Goal: Contribute content: Contribute content

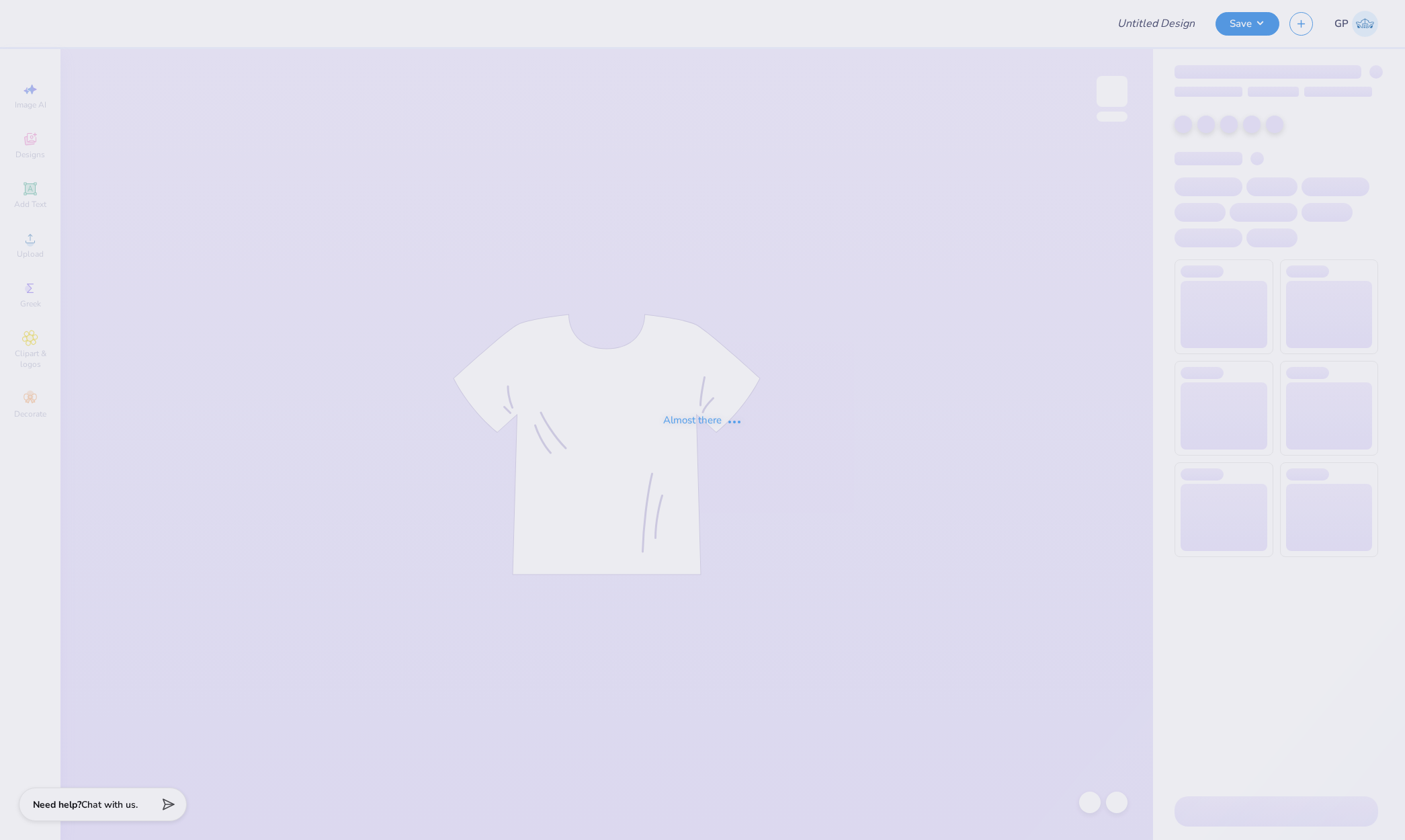
type input "Back to school T-shirts"
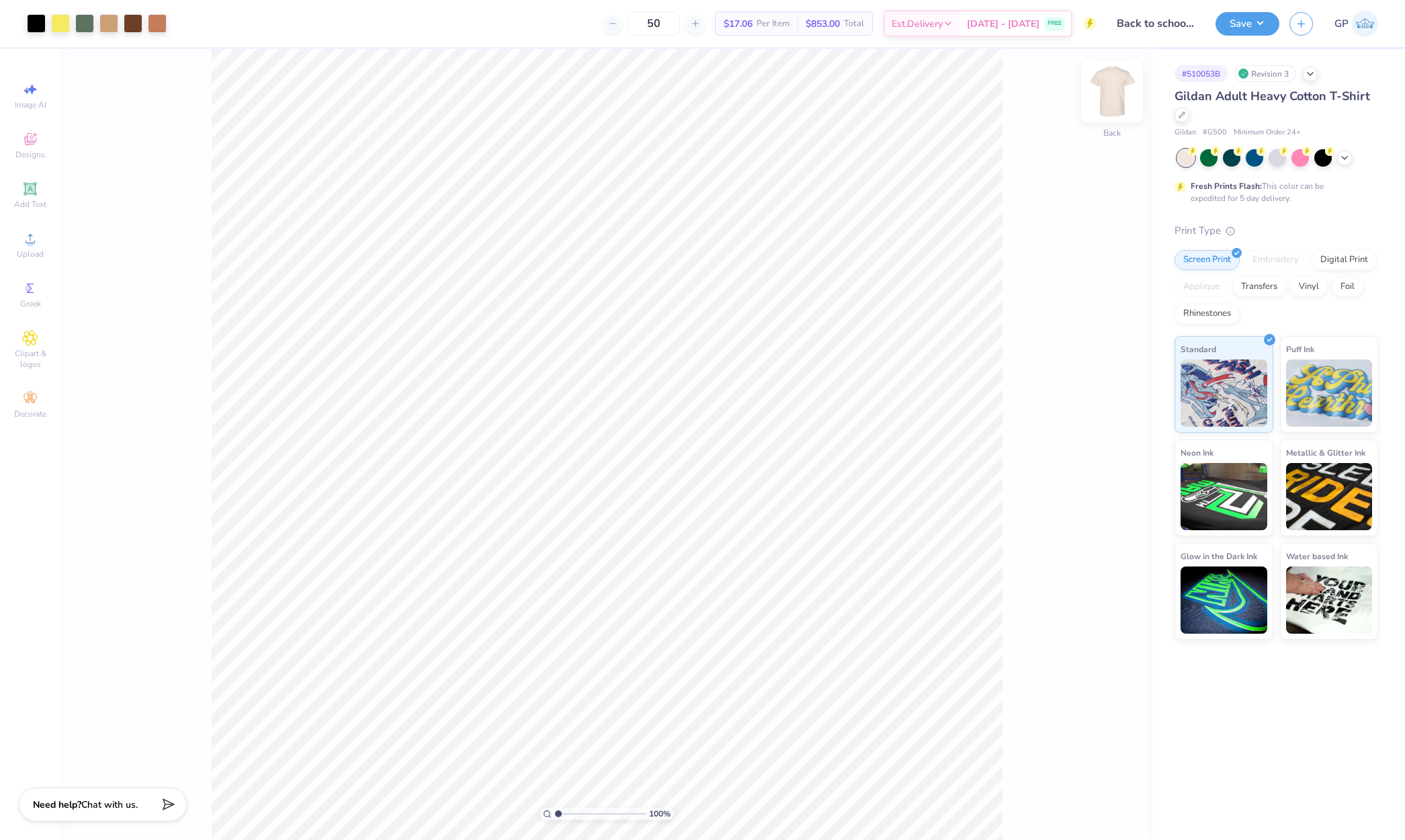
click at [1114, 103] on img at bounding box center [1112, 91] width 54 height 54
click at [1128, 103] on img at bounding box center [1112, 91] width 54 height 54
click at [1109, 92] on img at bounding box center [1112, 91] width 54 height 54
click at [34, 247] on div "Upload" at bounding box center [30, 244] width 47 height 39
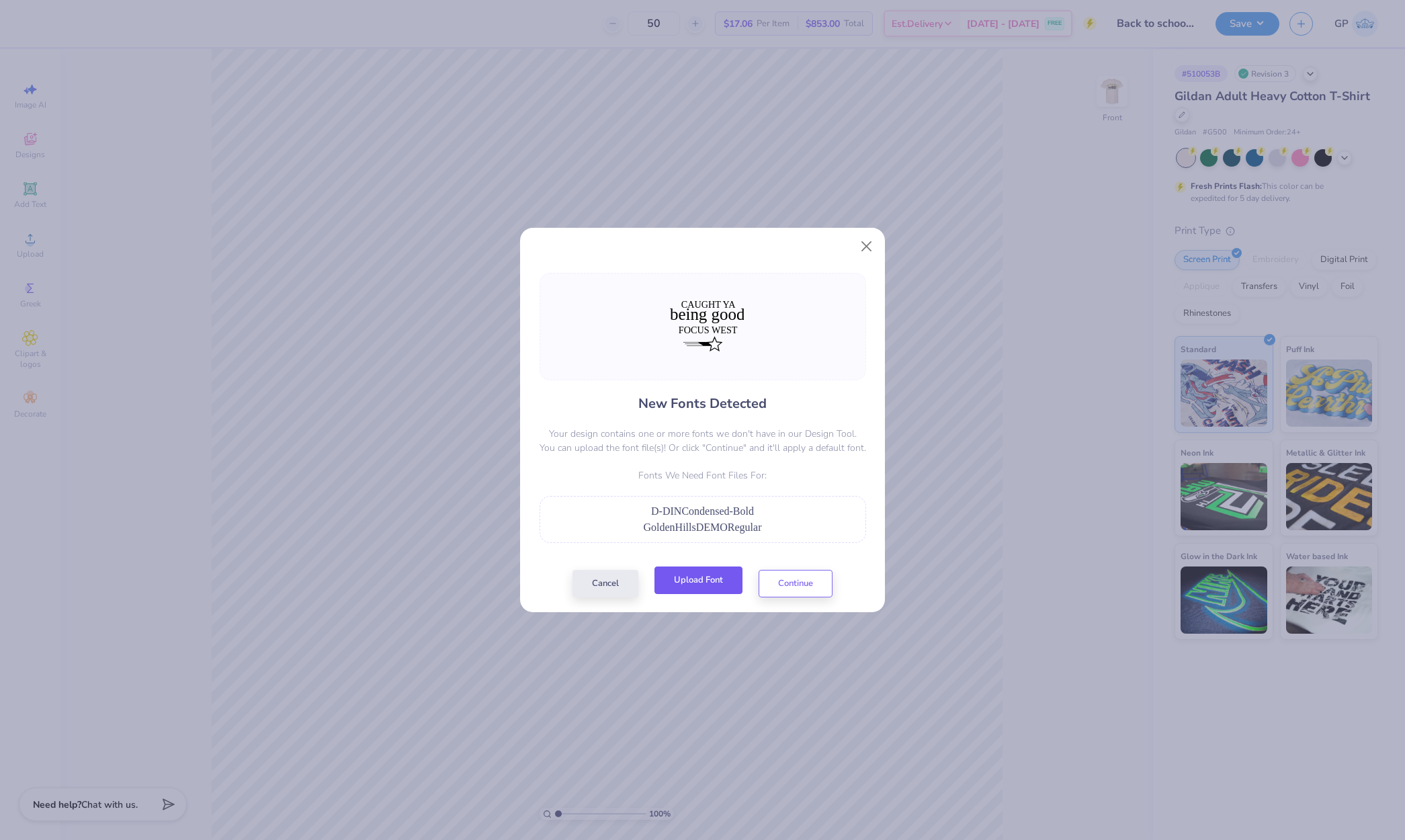
click at [722, 586] on button "Upload Font" at bounding box center [698, 580] width 88 height 28
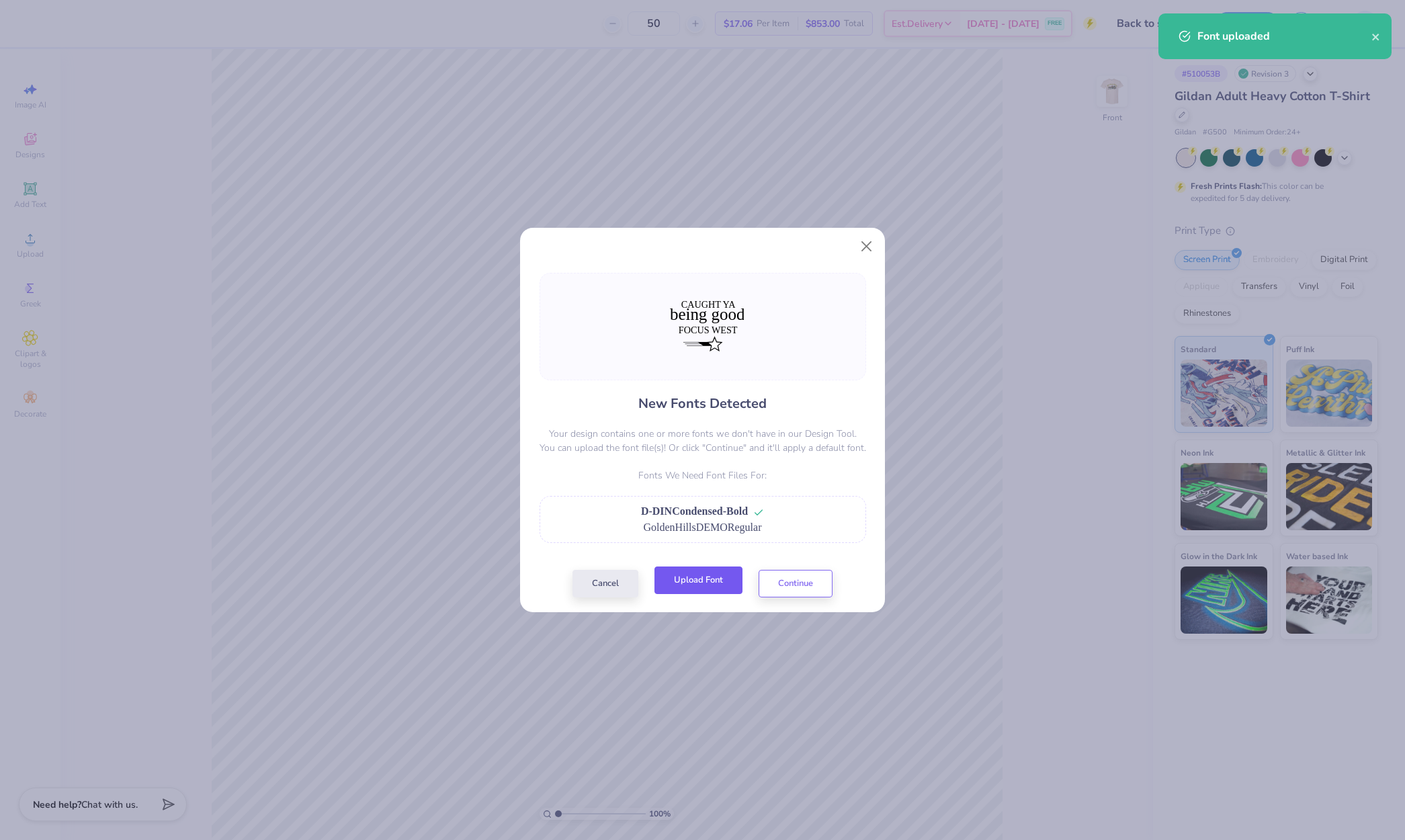
click at [693, 588] on button "Upload Font" at bounding box center [698, 580] width 88 height 28
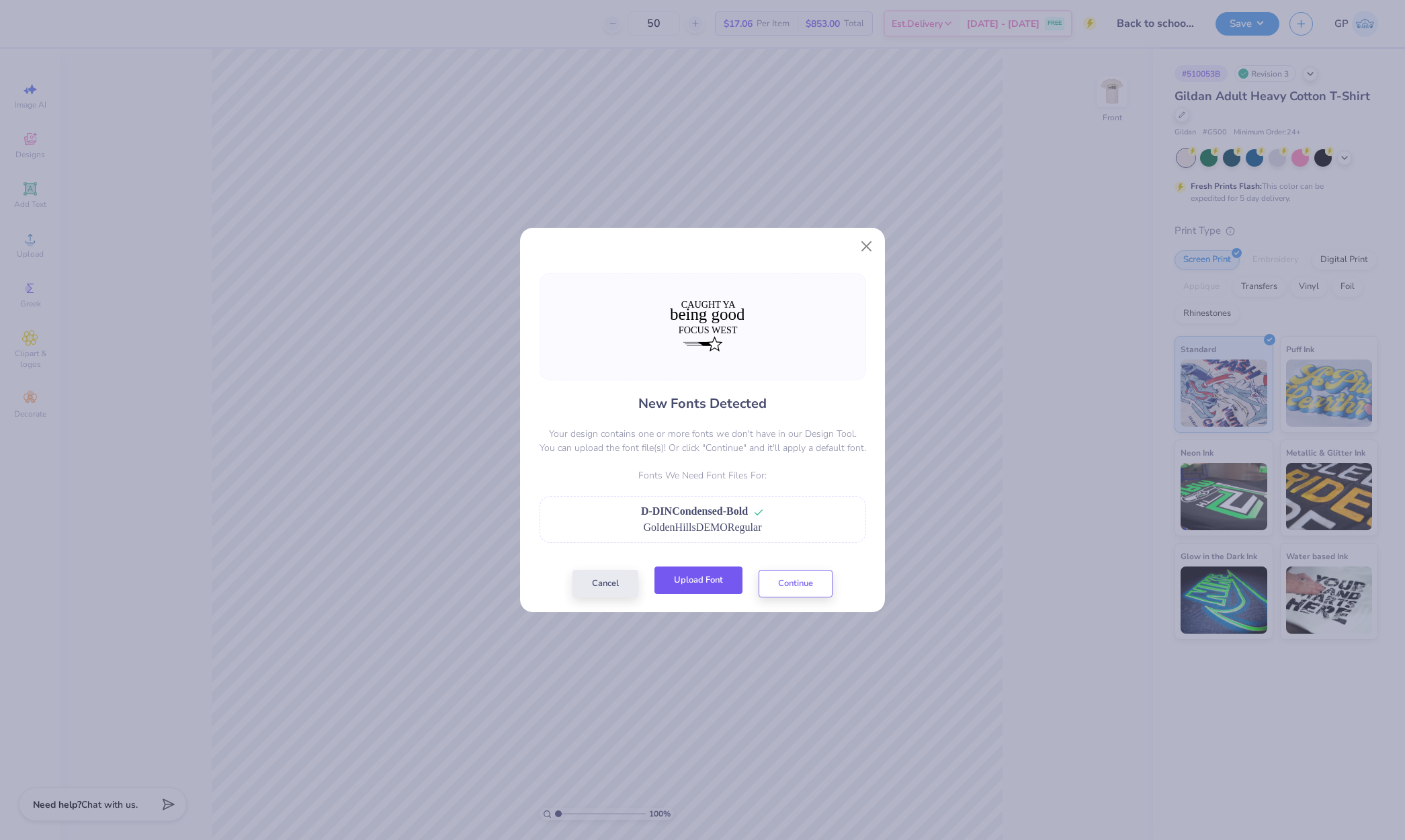
click at [731, 578] on button "Upload Font" at bounding box center [698, 580] width 88 height 28
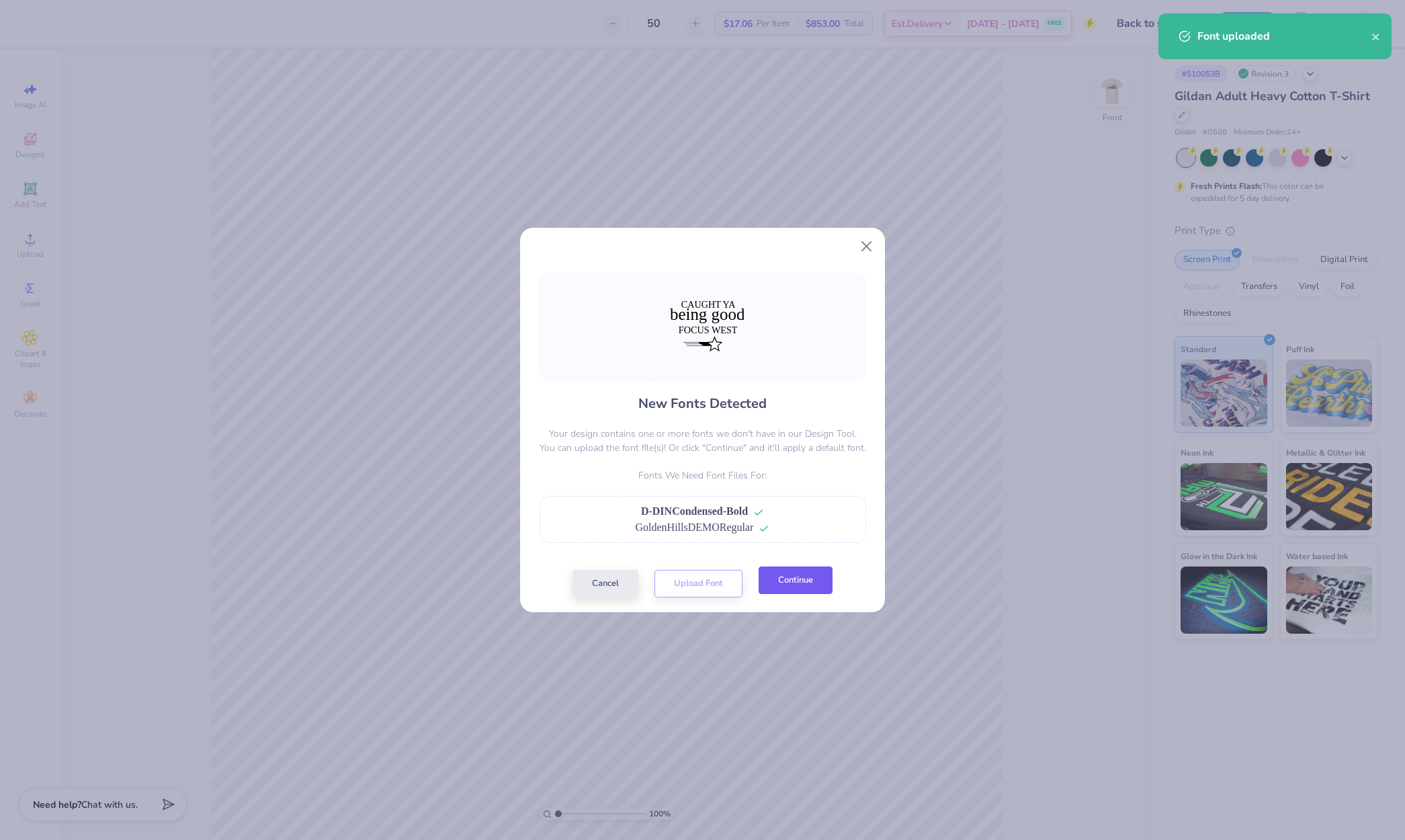
click at [778, 576] on button "Continue" at bounding box center [795, 580] width 74 height 28
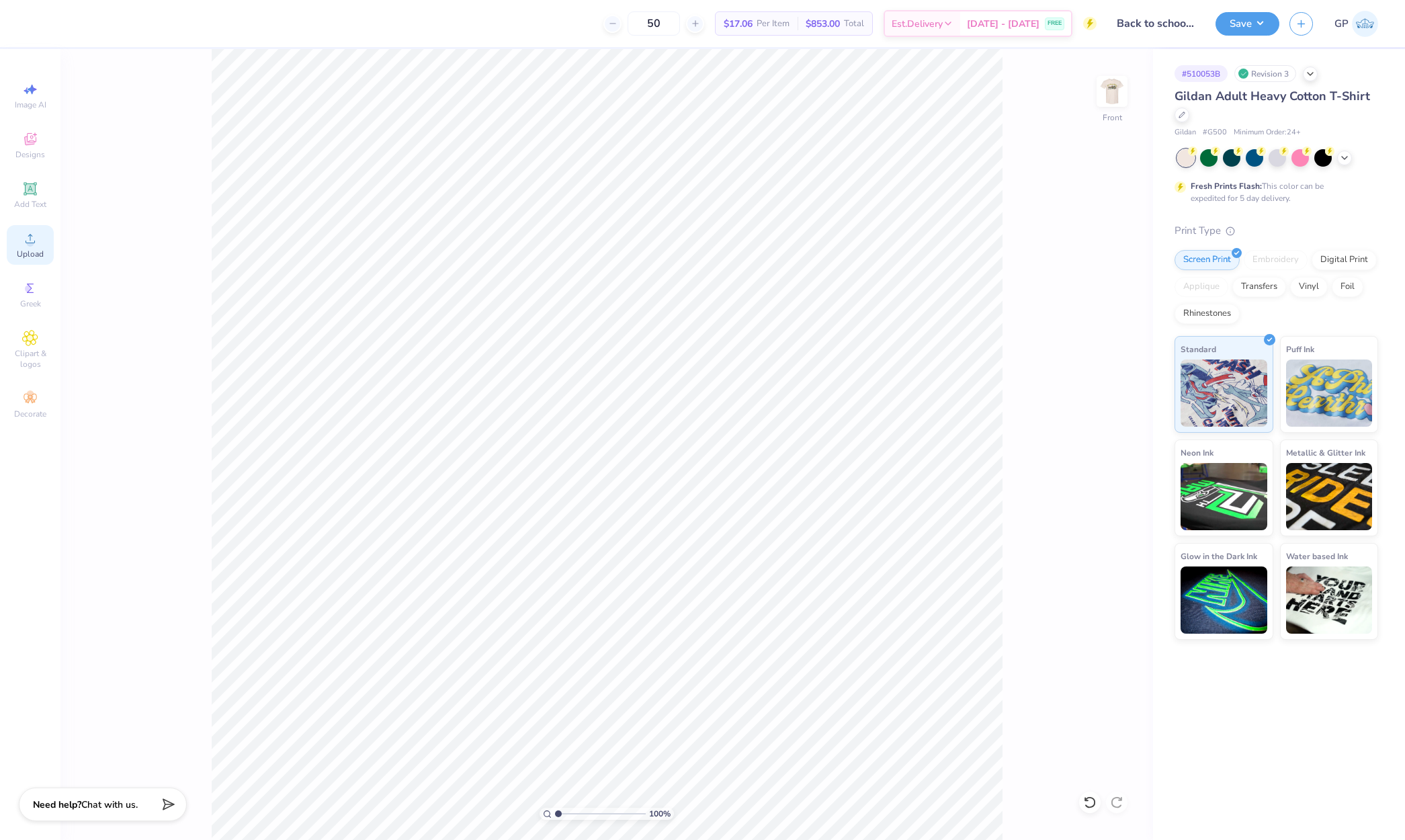
click at [36, 247] on div "Upload" at bounding box center [30, 244] width 47 height 39
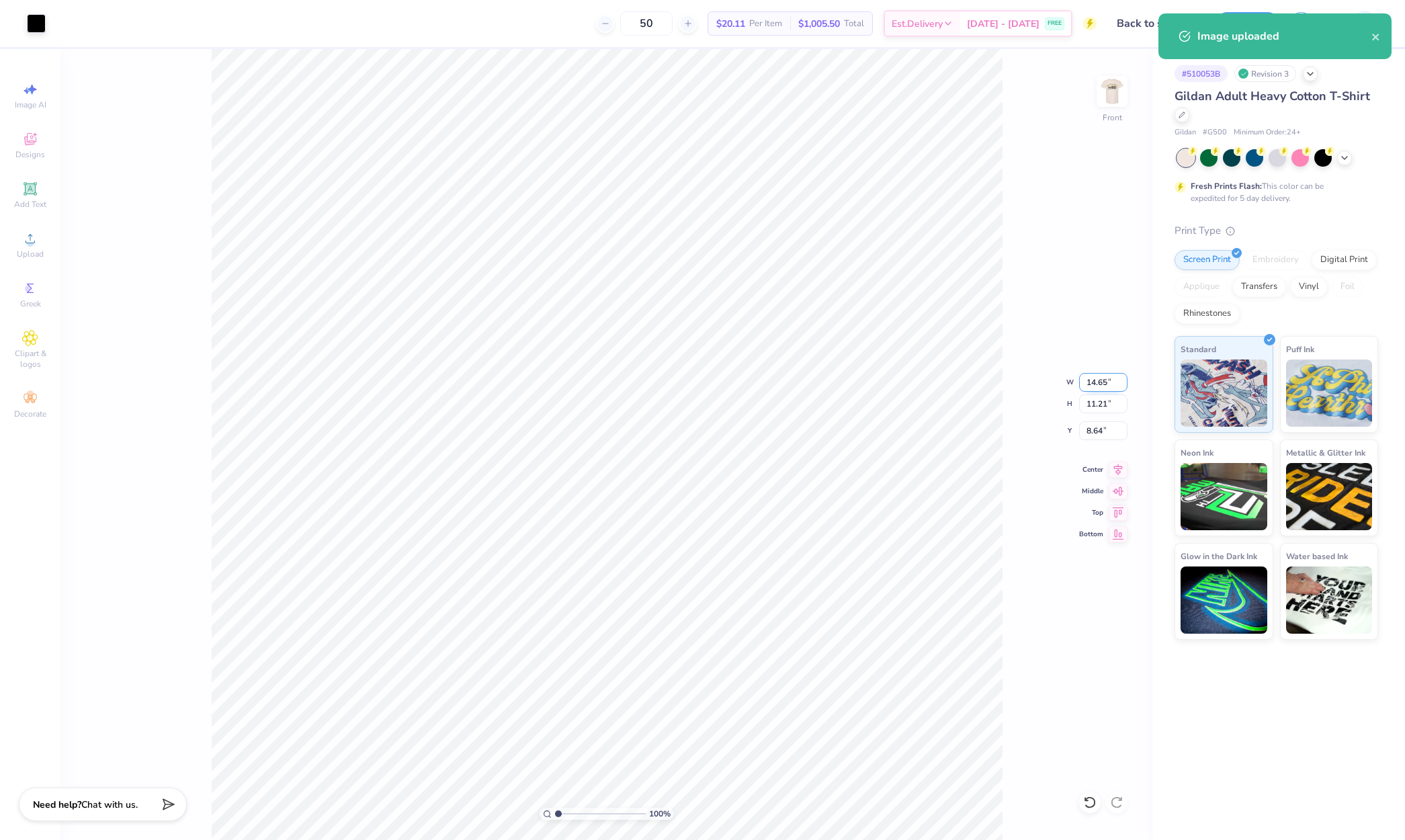
click at [1106, 384] on input "14.65" at bounding box center [1103, 382] width 48 height 19
type input "12.00"
type input "9.19"
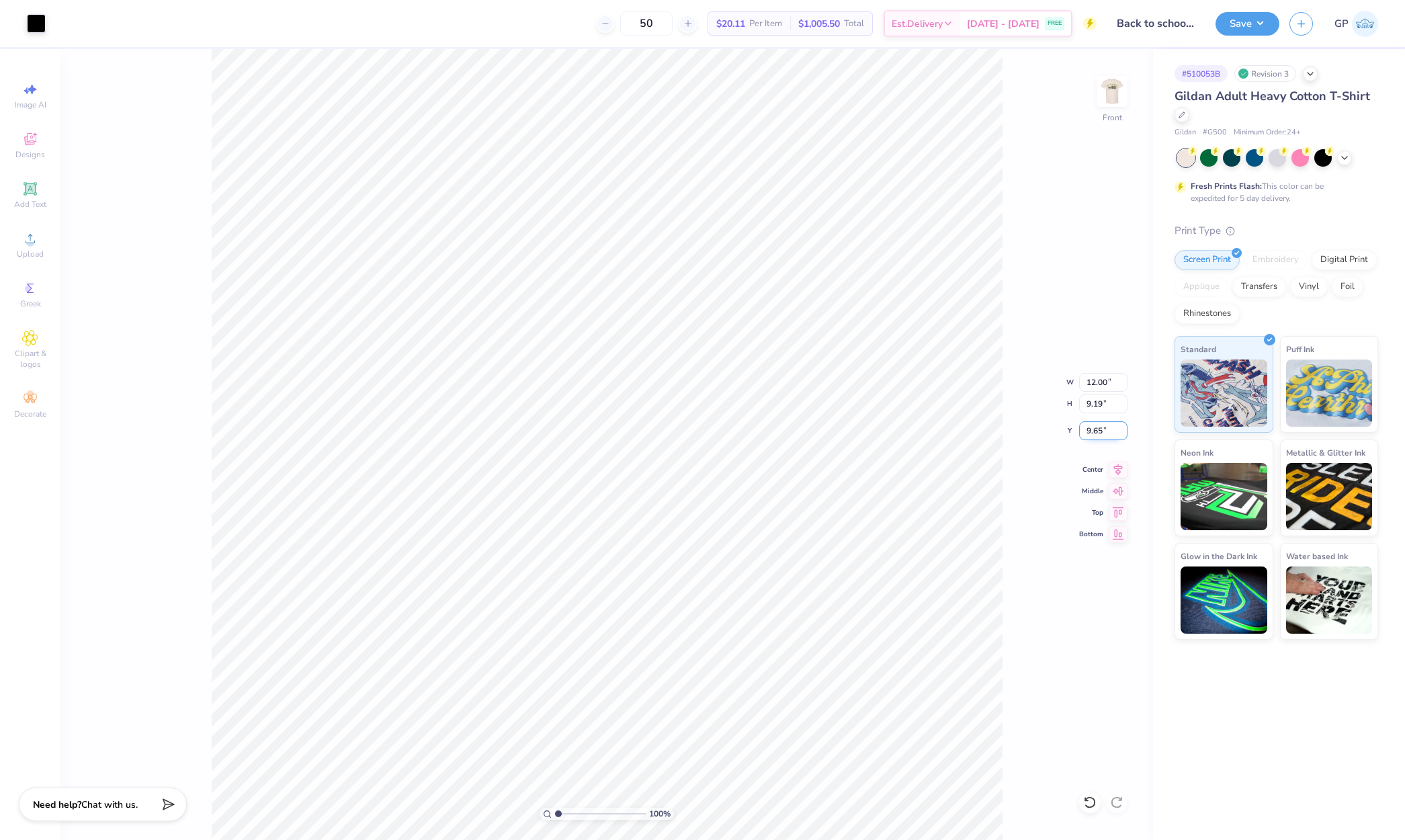
click at [1100, 434] on input "9.65" at bounding box center [1103, 431] width 48 height 19
type input "3.00"
click at [1227, 32] on button "Save" at bounding box center [1248, 21] width 63 height 23
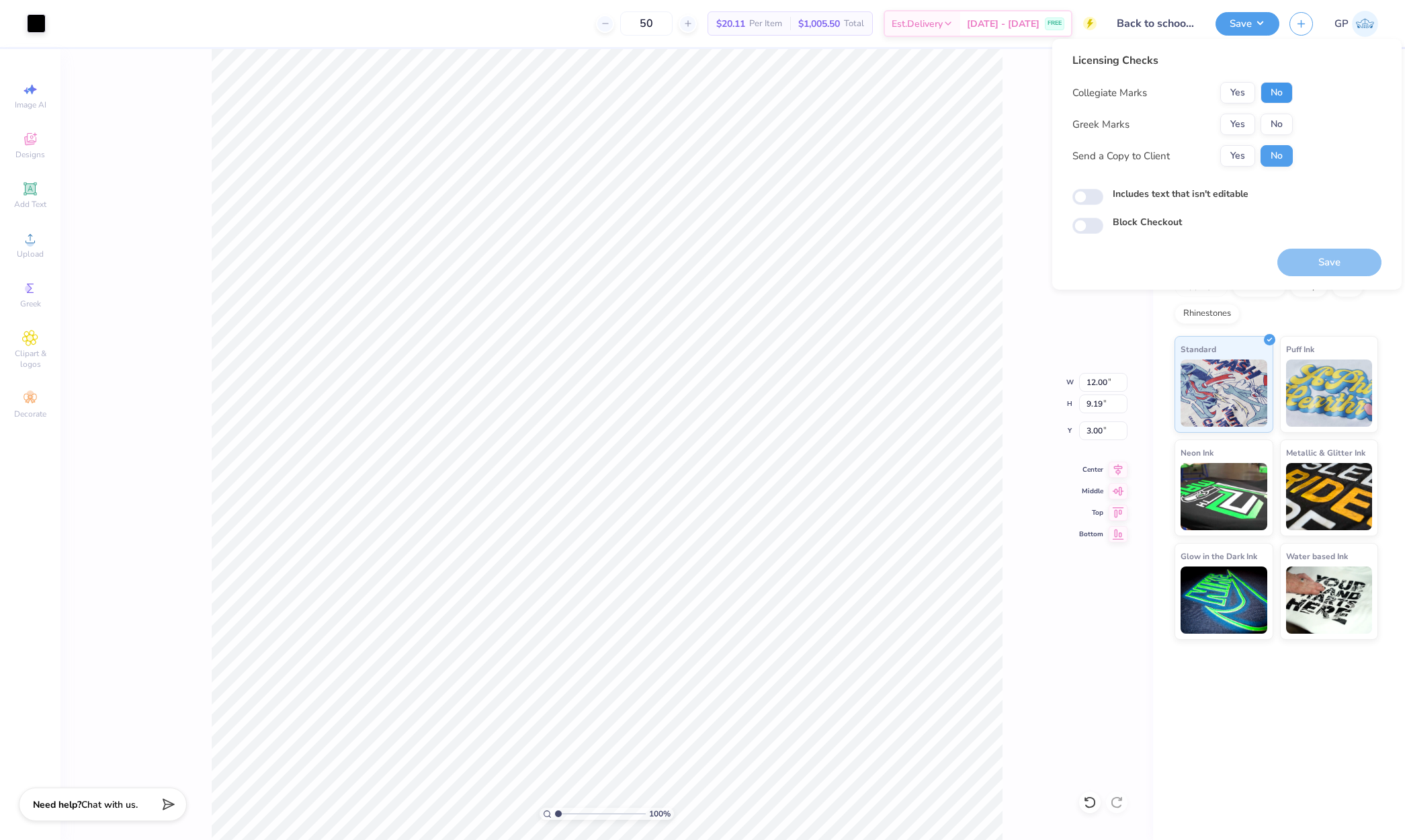
click at [1292, 100] on button "No" at bounding box center [1277, 92] width 33 height 21
click at [1283, 117] on button "No" at bounding box center [1277, 124] width 33 height 21
click at [1330, 256] on button "Save" at bounding box center [1329, 262] width 104 height 28
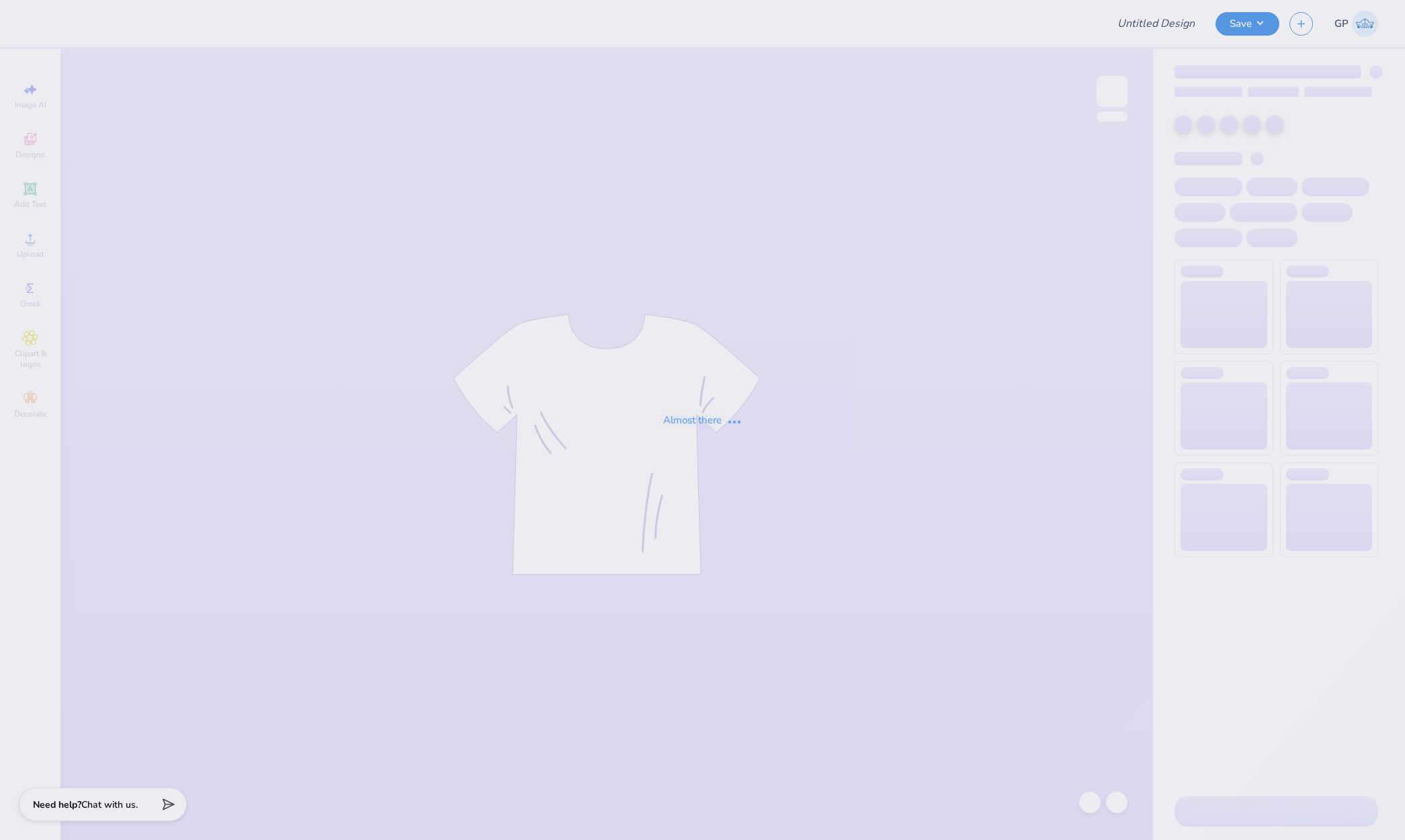
type input "[PERSON_NAME]"
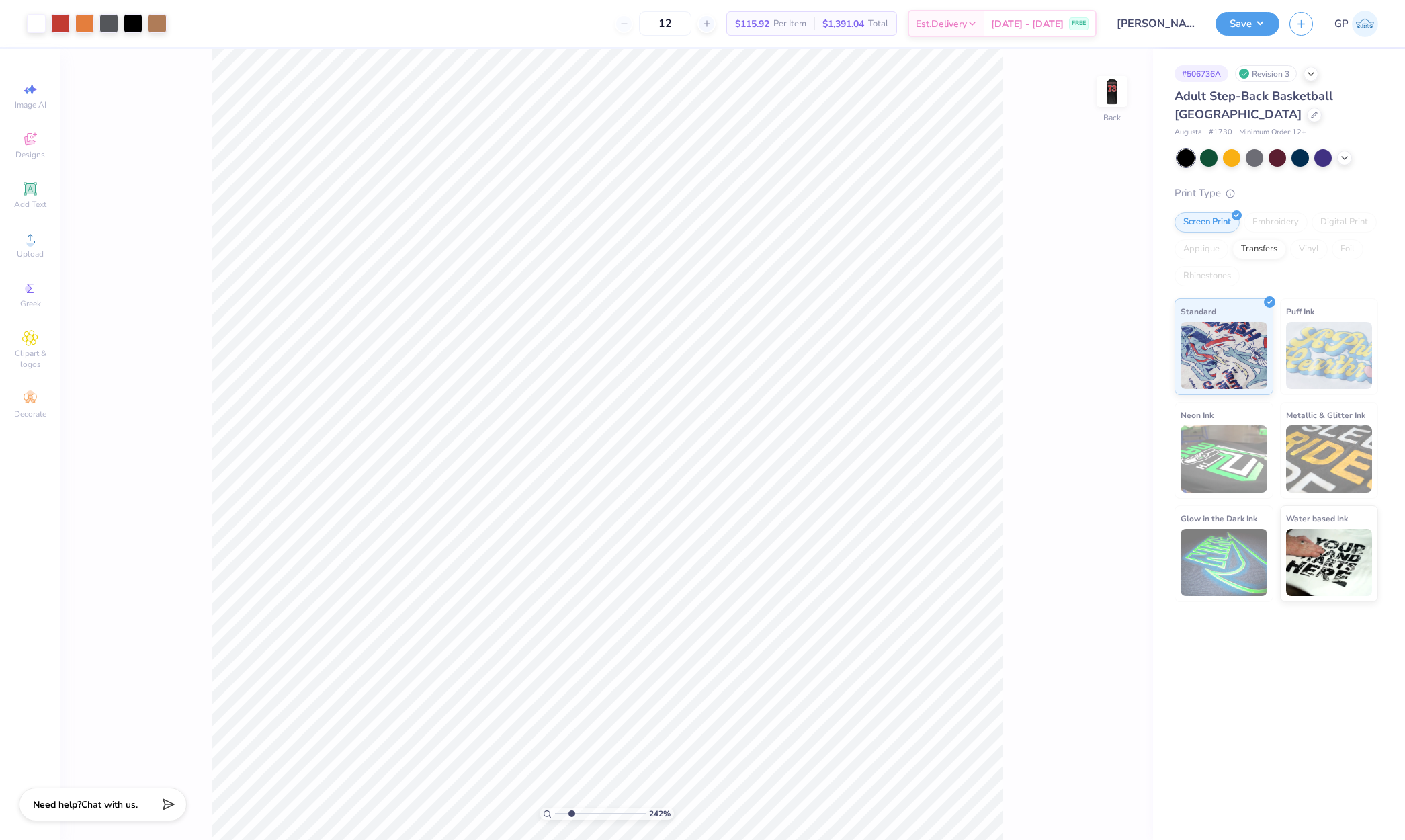
drag, startPoint x: 562, startPoint y: 814, endPoint x: 571, endPoint y: 815, distance: 9.1
click at [571, 815] on input "range" at bounding box center [600, 813] width 90 height 12
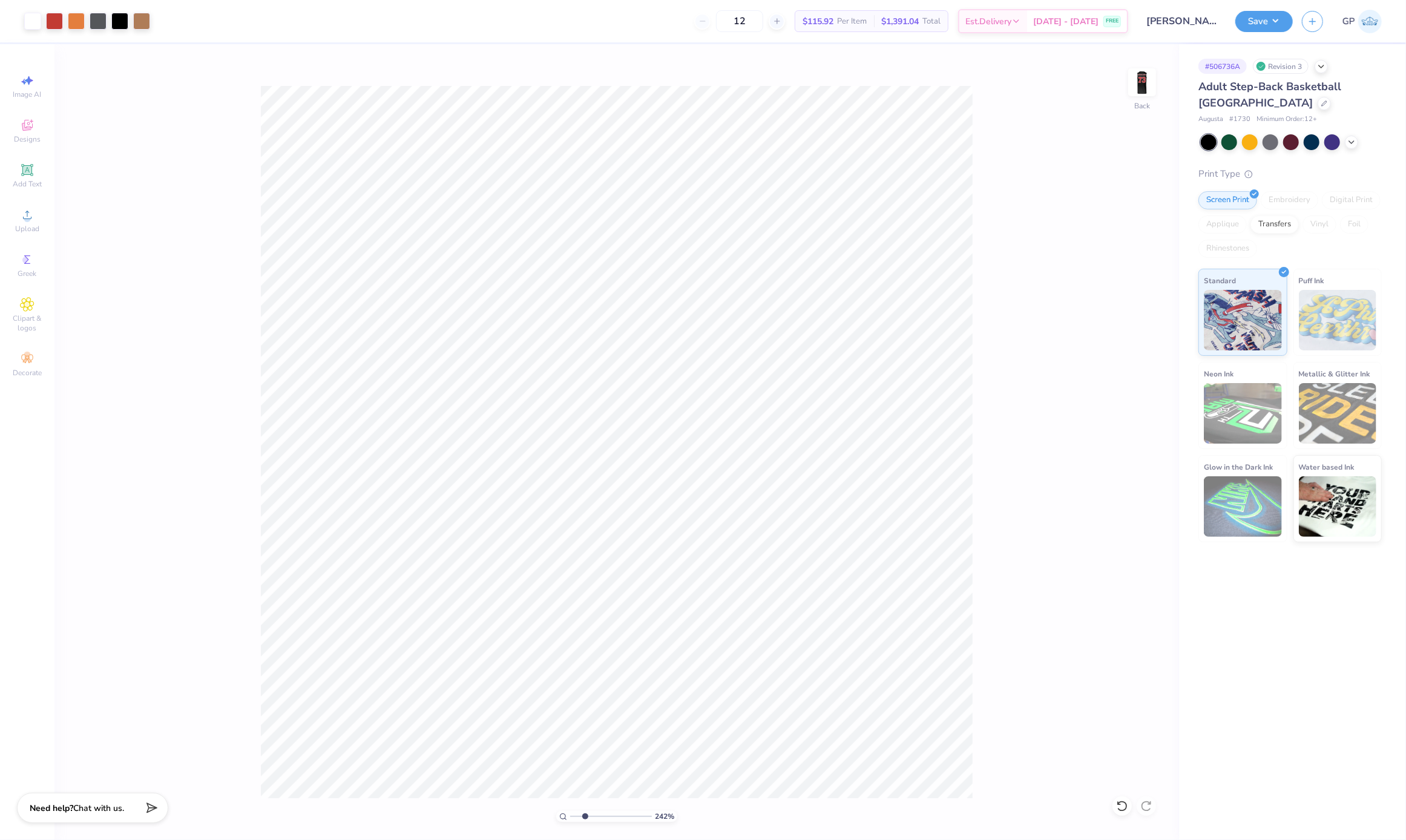
type input "1"
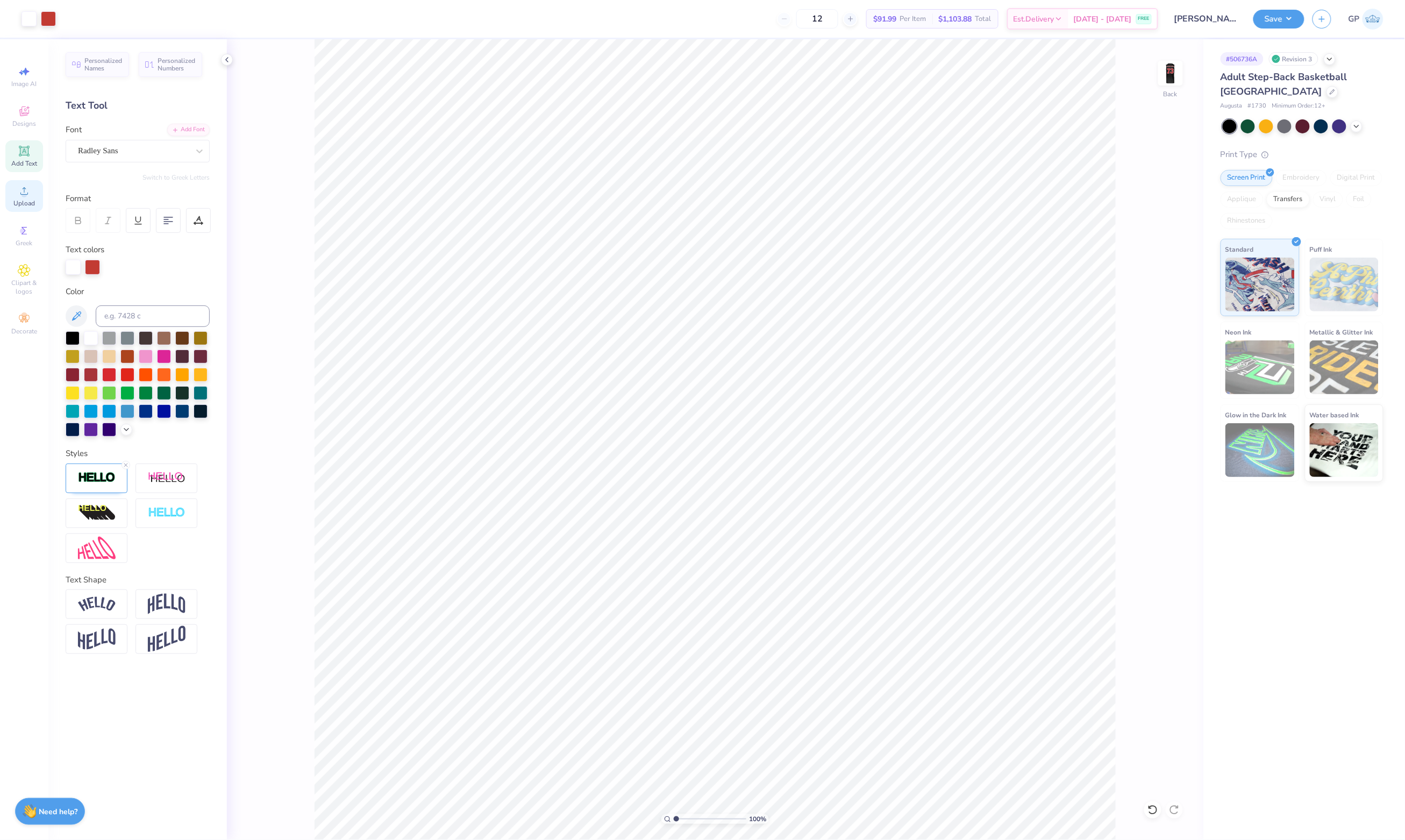
click at [23, 199] on span "Upload" at bounding box center [24, 203] width 22 height 8
type input "7.10"
type input "13.10"
type input "3.00"
click at [1124, 22] on button "Save" at bounding box center [1279, 17] width 51 height 18
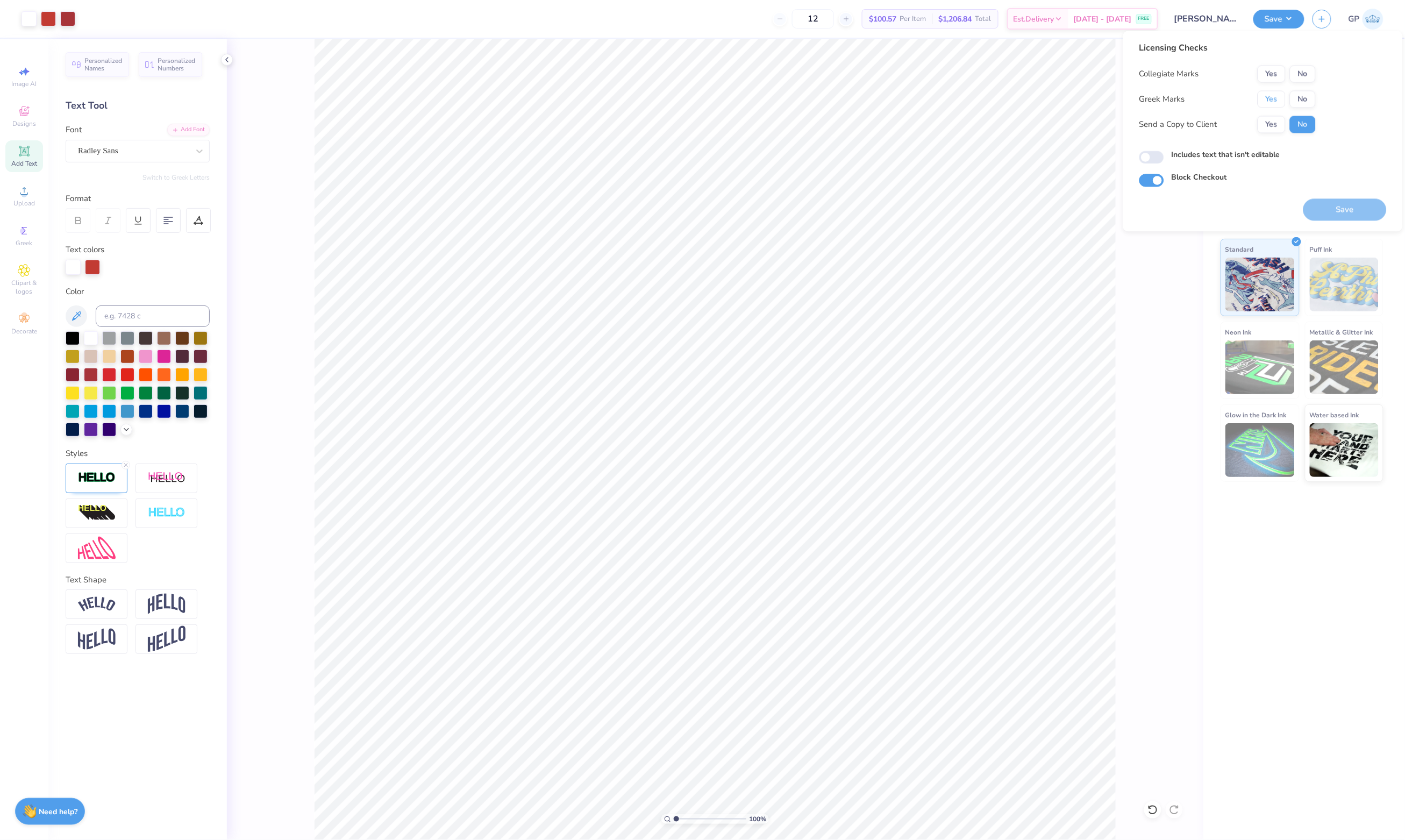
click at [1124, 104] on button "Yes" at bounding box center [1271, 99] width 28 height 17
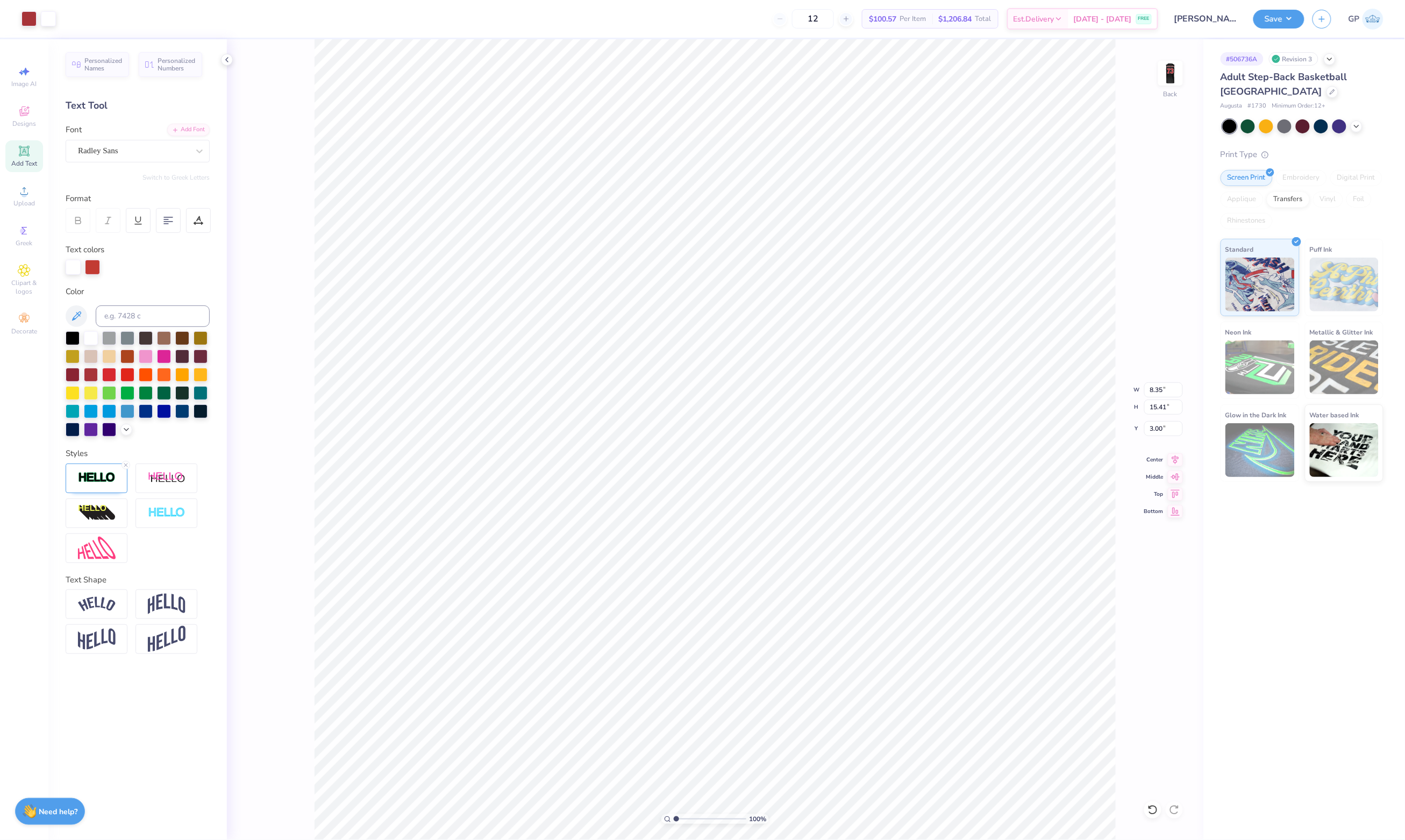
type input "8.35"
type input "15.41"
click at [1124, 18] on button "Save" at bounding box center [1279, 17] width 51 height 18
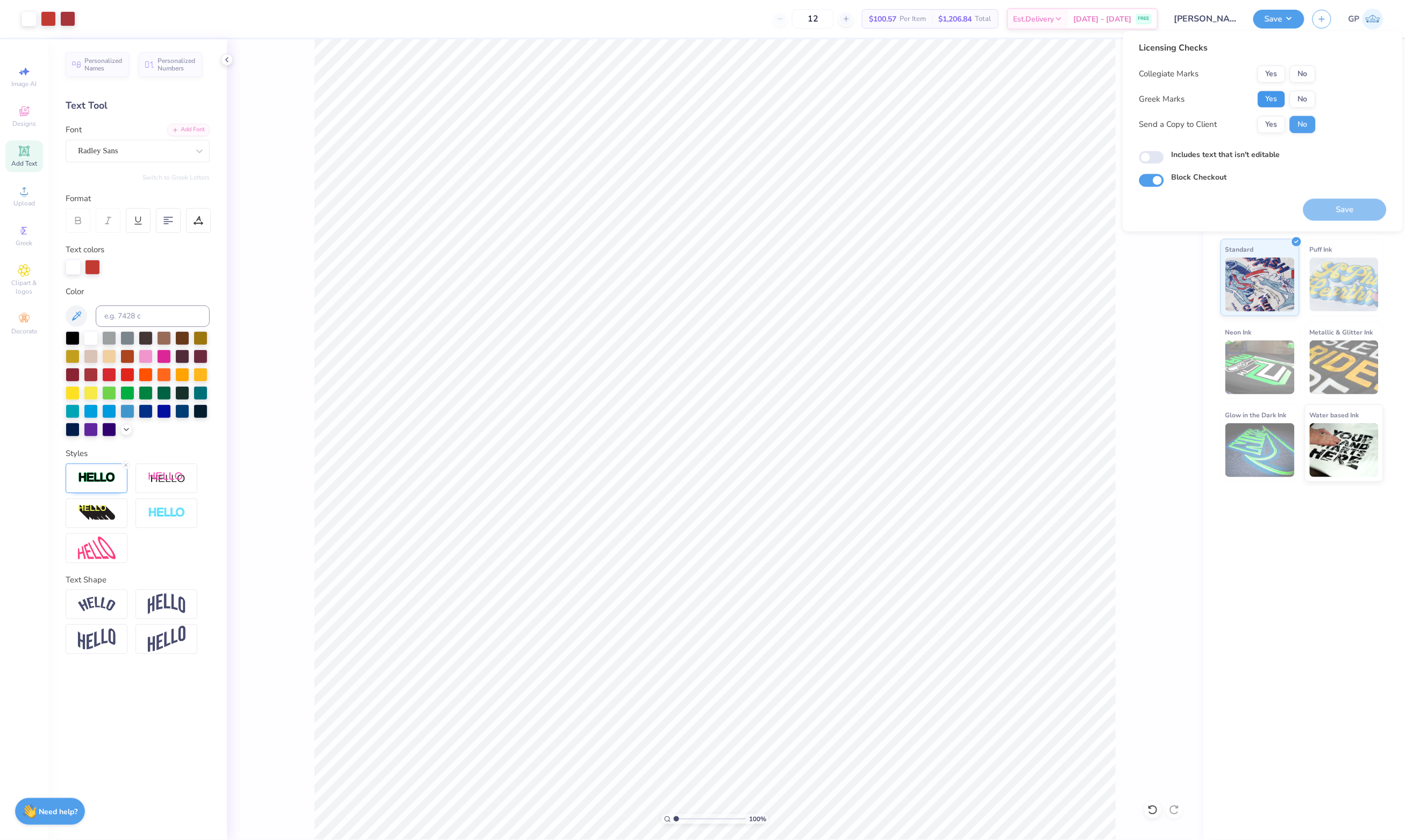
click at [1124, 98] on button "Yes" at bounding box center [1271, 99] width 28 height 17
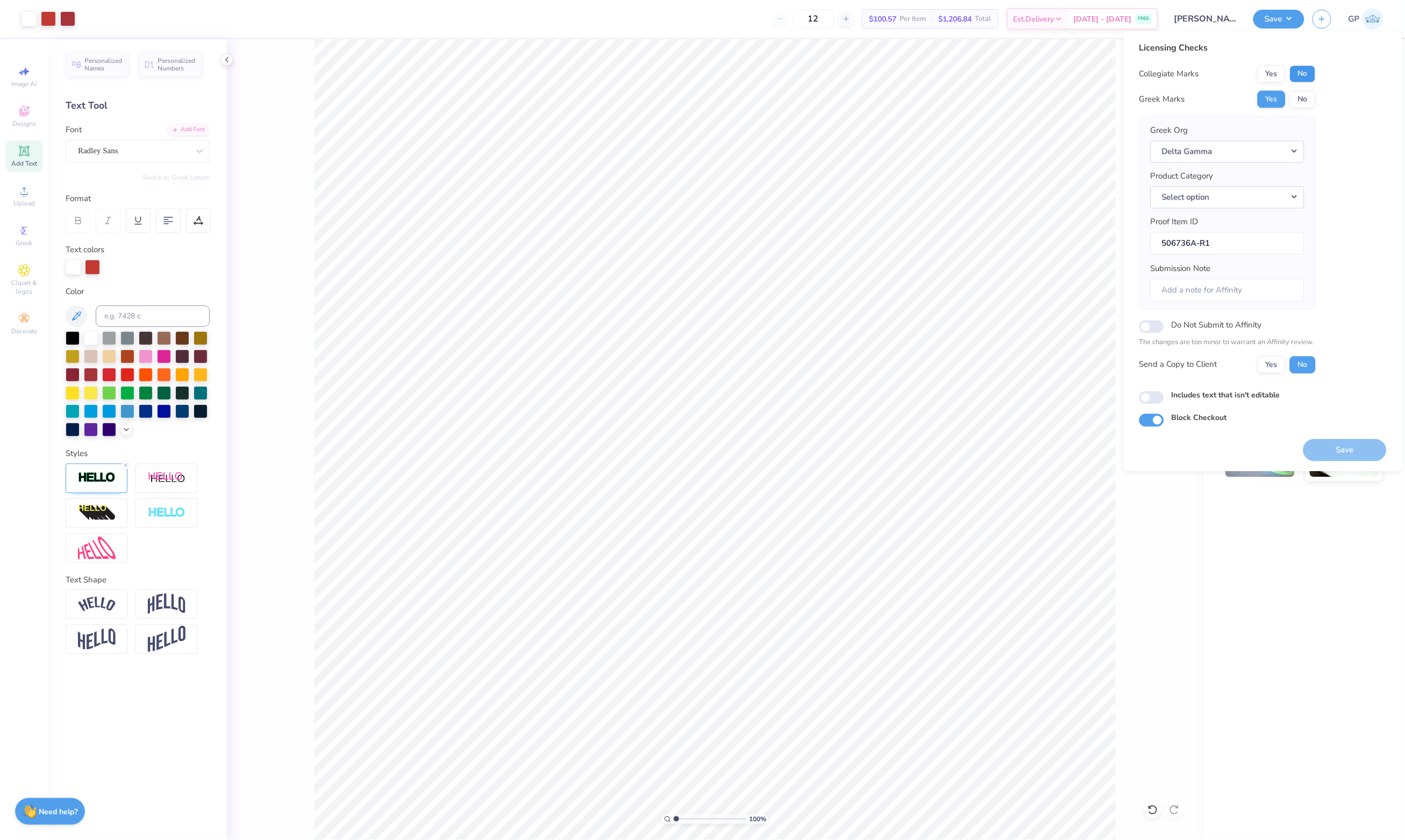
click at [1124, 73] on button "No" at bounding box center [1303, 74] width 26 height 17
click at [1124, 442] on button "Save" at bounding box center [1345, 450] width 83 height 22
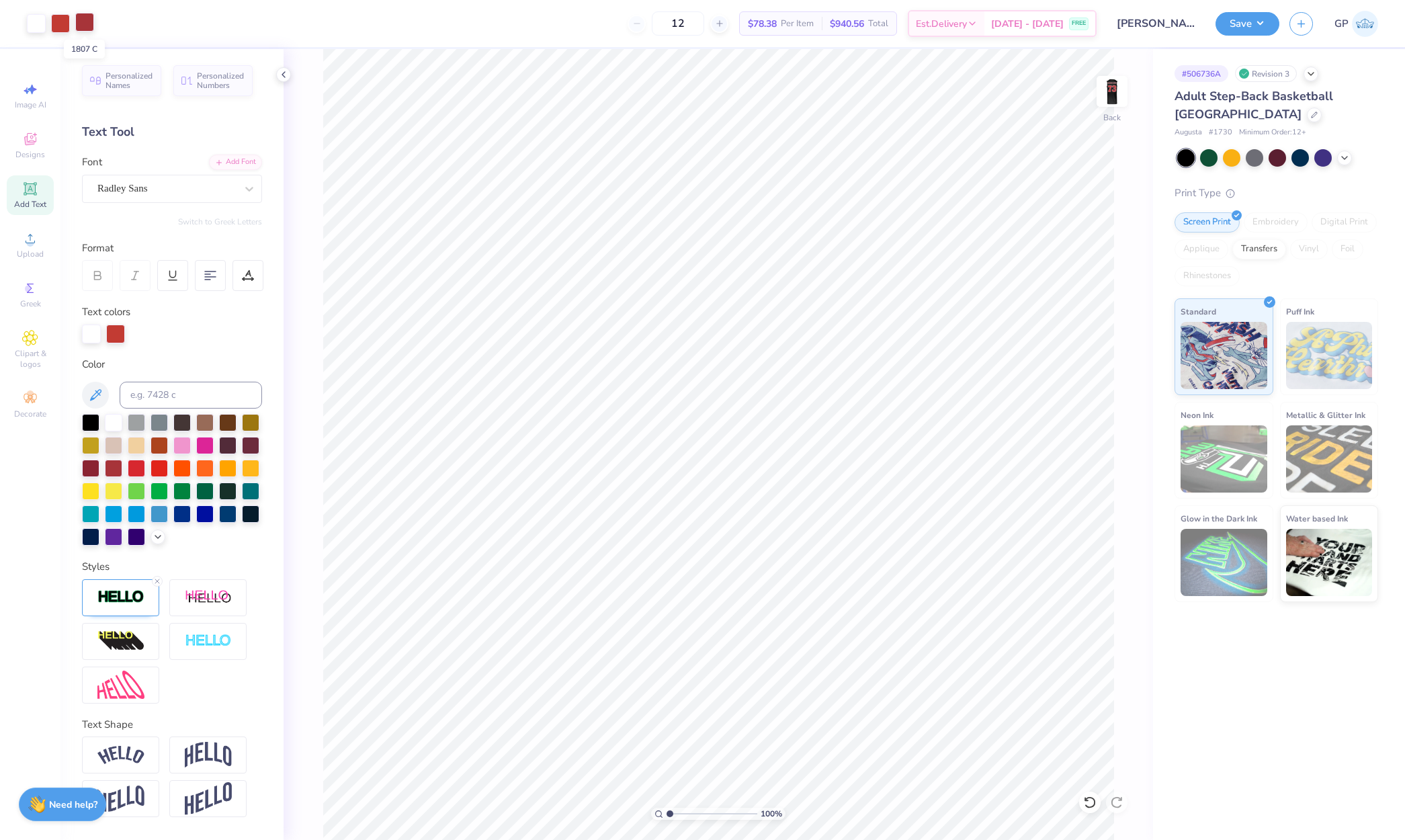
click at [83, 26] on div at bounding box center [85, 22] width 19 height 19
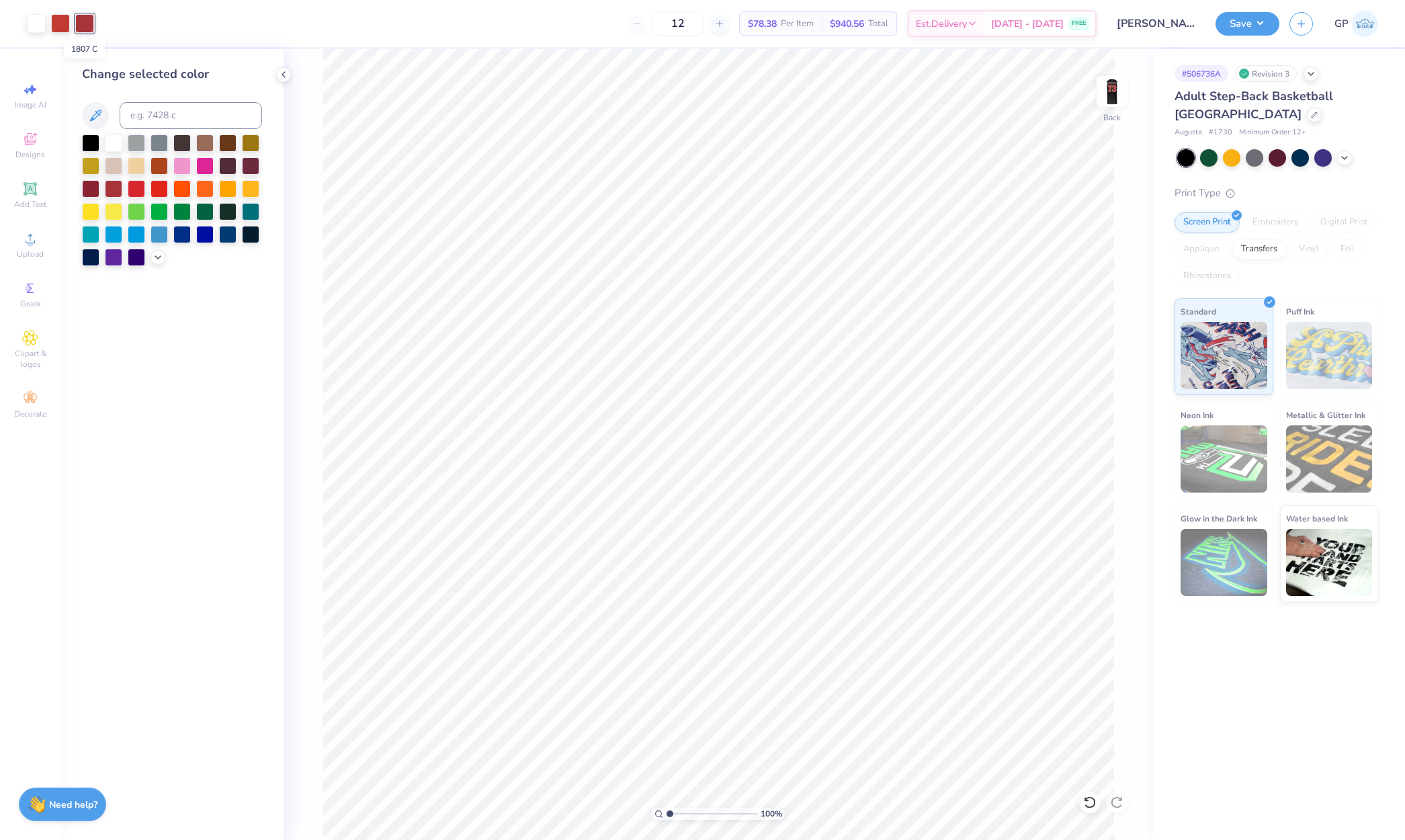
click at [83, 26] on div at bounding box center [85, 24] width 19 height 19
click at [167, 117] on input at bounding box center [191, 115] width 142 height 27
type input "180"
type input "c"
click at [319, 183] on div "100 % Back" at bounding box center [717, 444] width 869 height 790
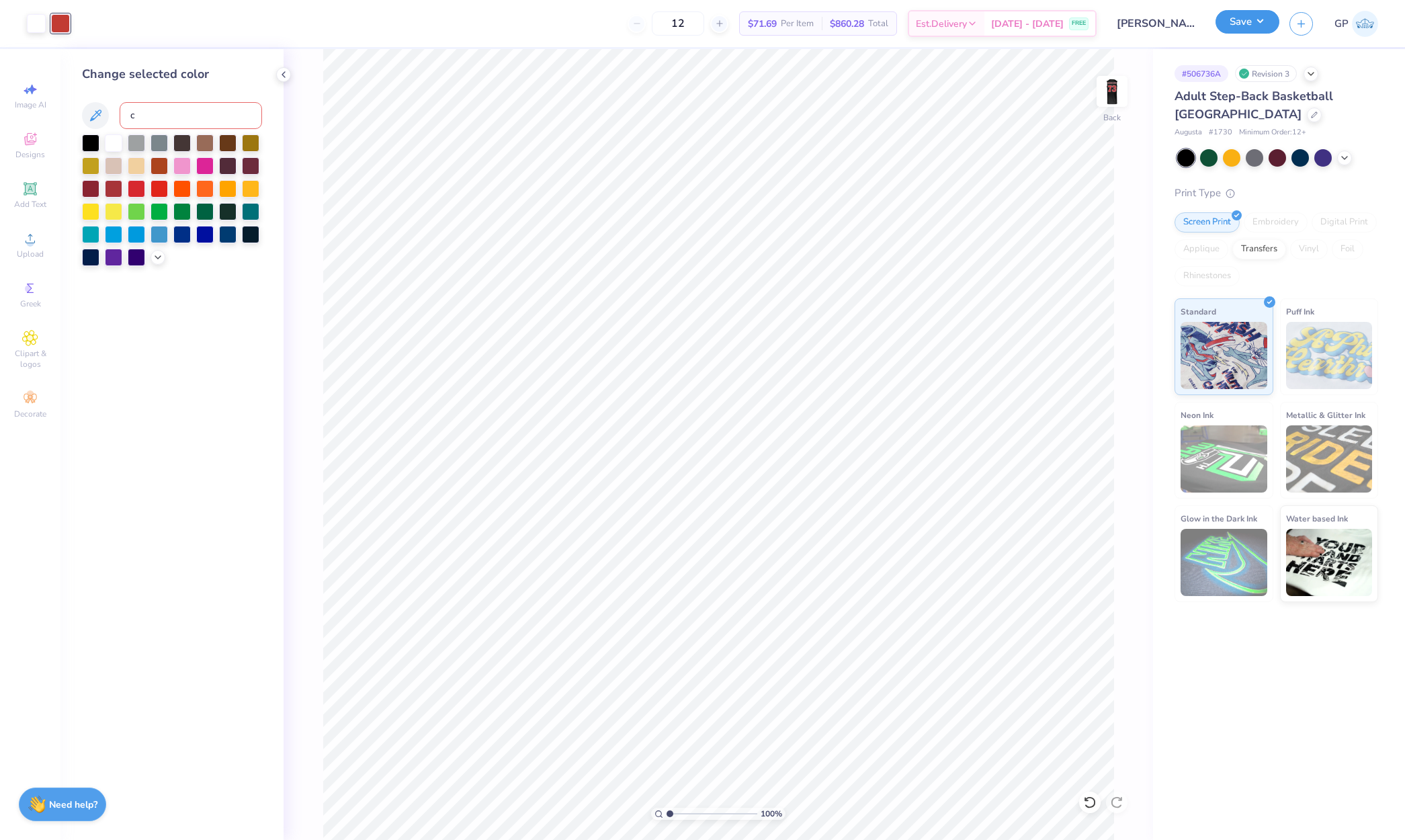
click at [1244, 30] on button "Save" at bounding box center [1248, 21] width 63 height 23
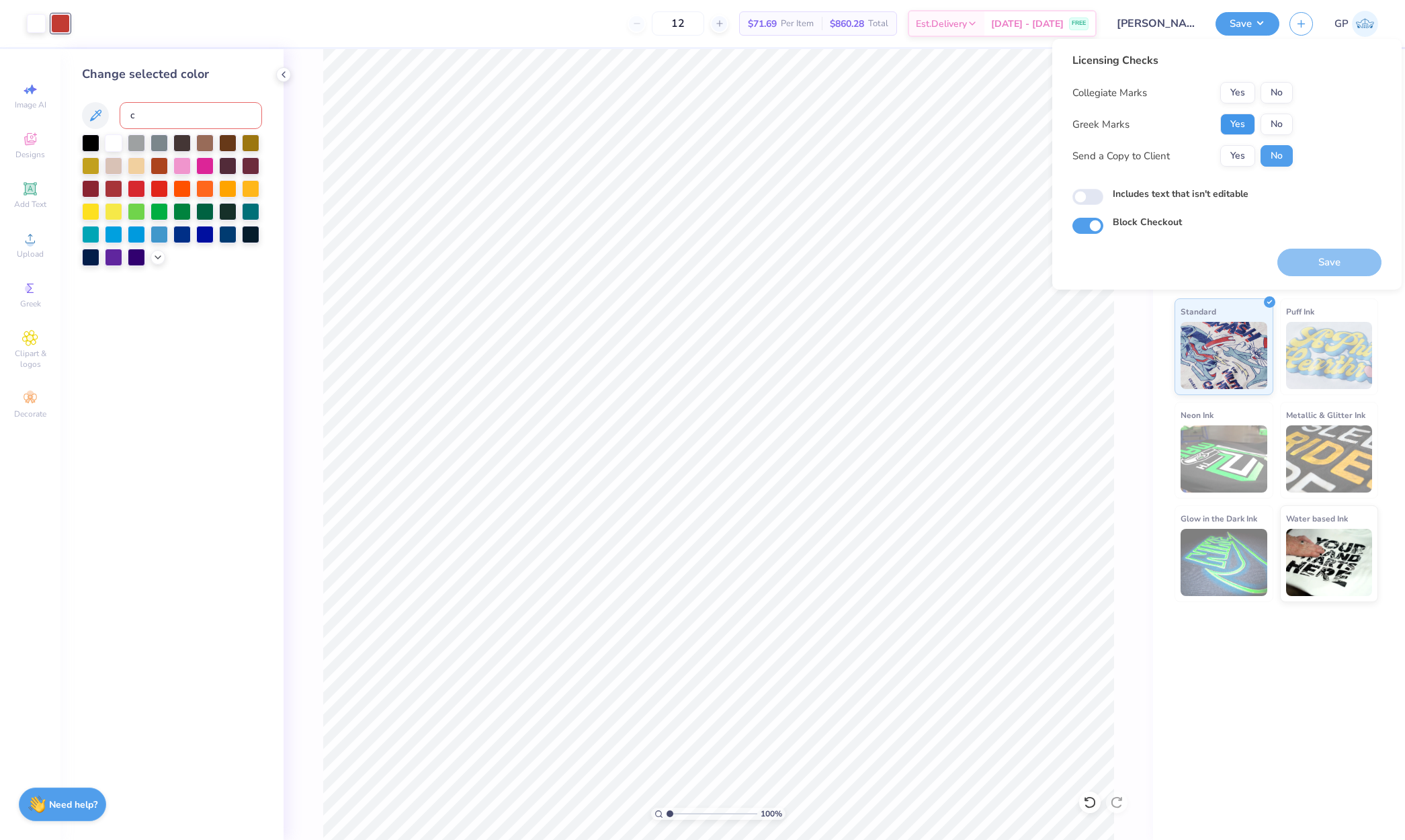
click at [1242, 134] on button "Yes" at bounding box center [1238, 124] width 35 height 21
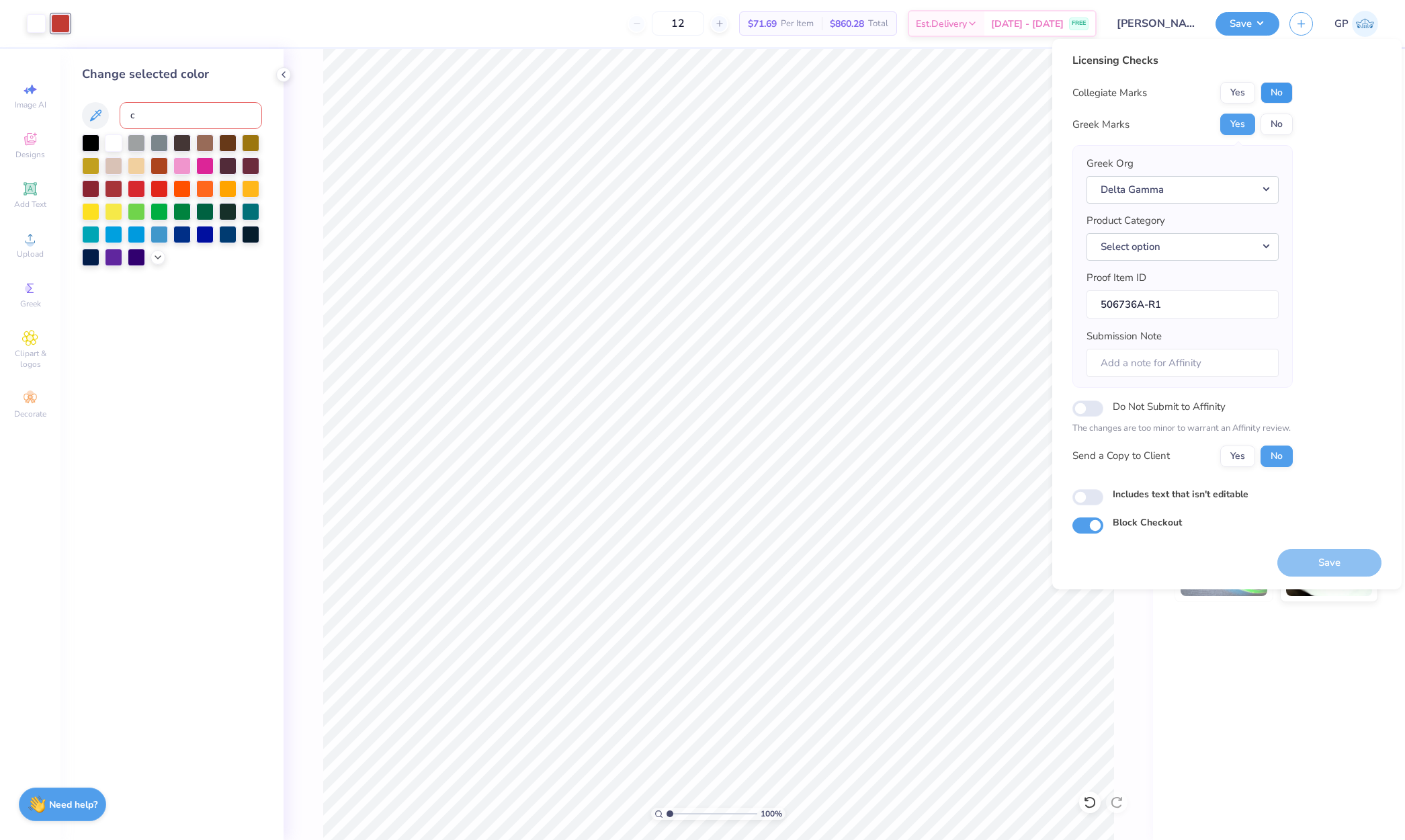
click at [1276, 90] on button "No" at bounding box center [1277, 92] width 33 height 21
click at [1311, 571] on button "Save" at bounding box center [1329, 563] width 104 height 28
